Goal: Task Accomplishment & Management: Manage account settings

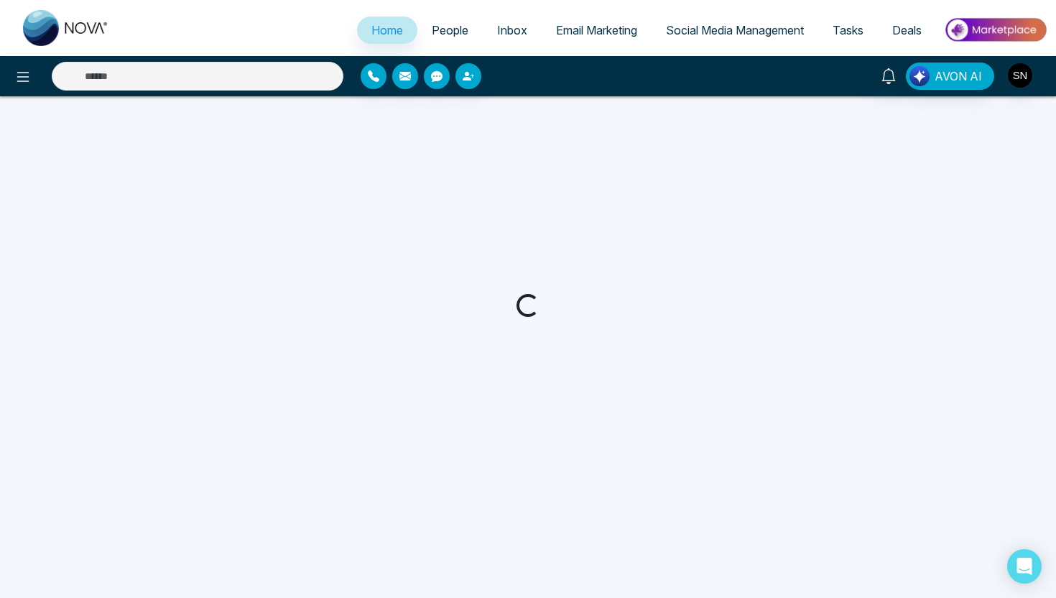
select select "*"
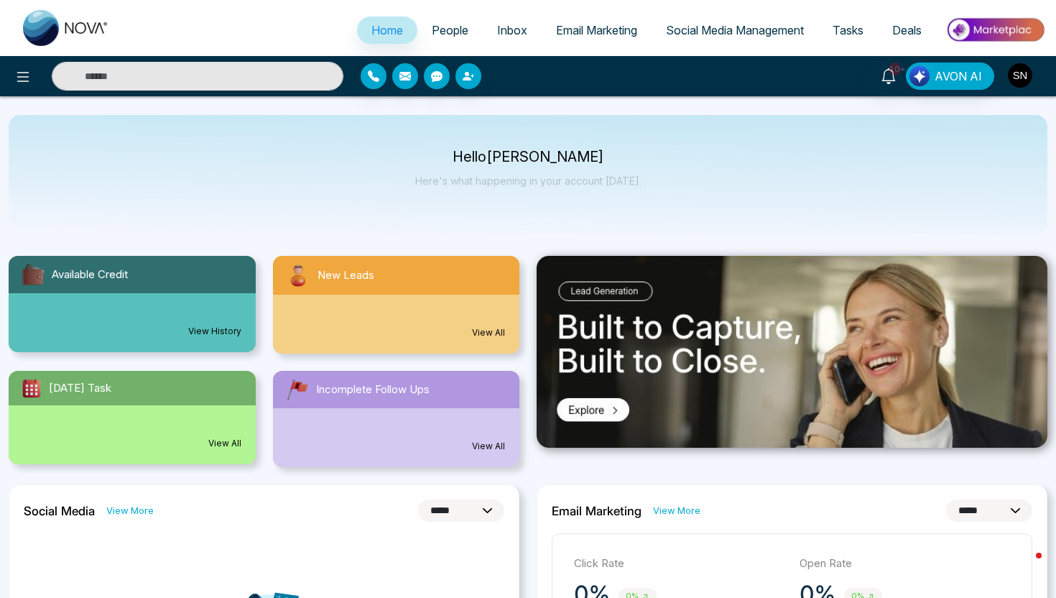
click at [1023, 83] on img "button" at bounding box center [1020, 75] width 24 height 24
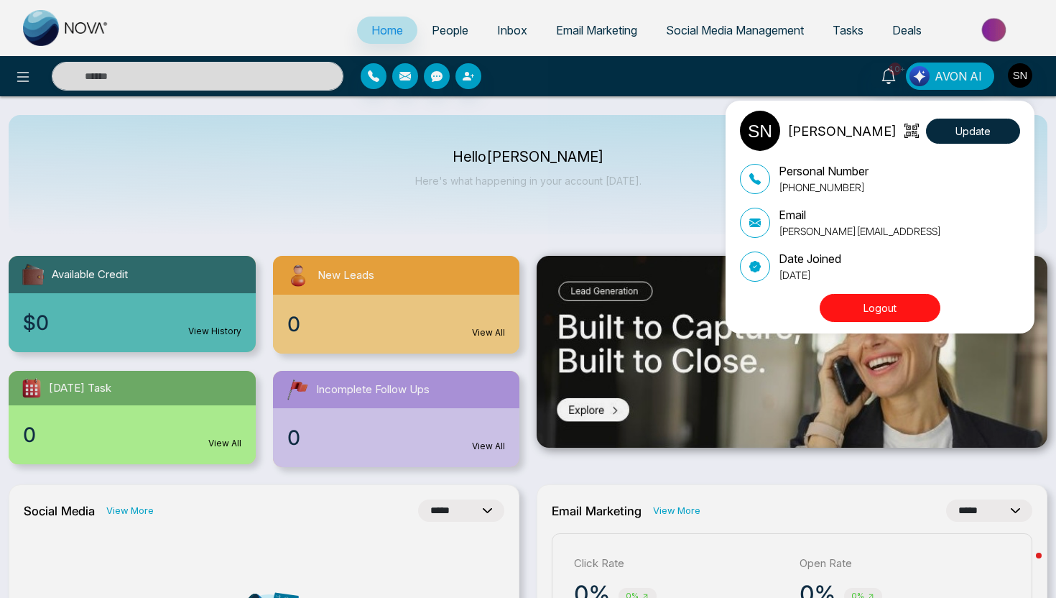
click at [861, 290] on div "Sam Nova Update Personal Number +12263425747 Email sam@novacrm.ai Date Joined M…" at bounding box center [883, 217] width 287 height 213
click at [862, 297] on button "Logout" at bounding box center [880, 308] width 121 height 28
